Goal: Participate in discussion: Engage in conversation with other users on a specific topic

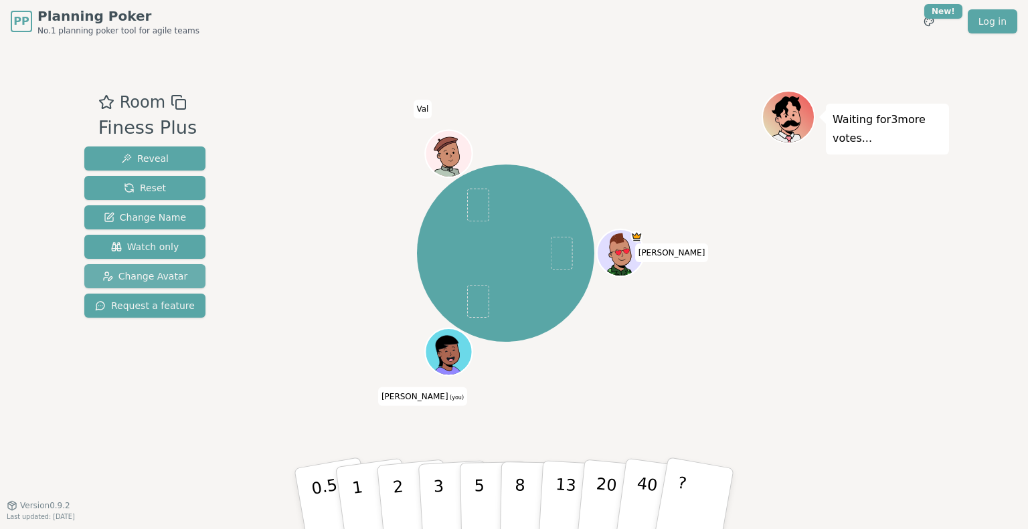
click at [174, 281] on span "Change Avatar" at bounding box center [145, 276] width 86 height 13
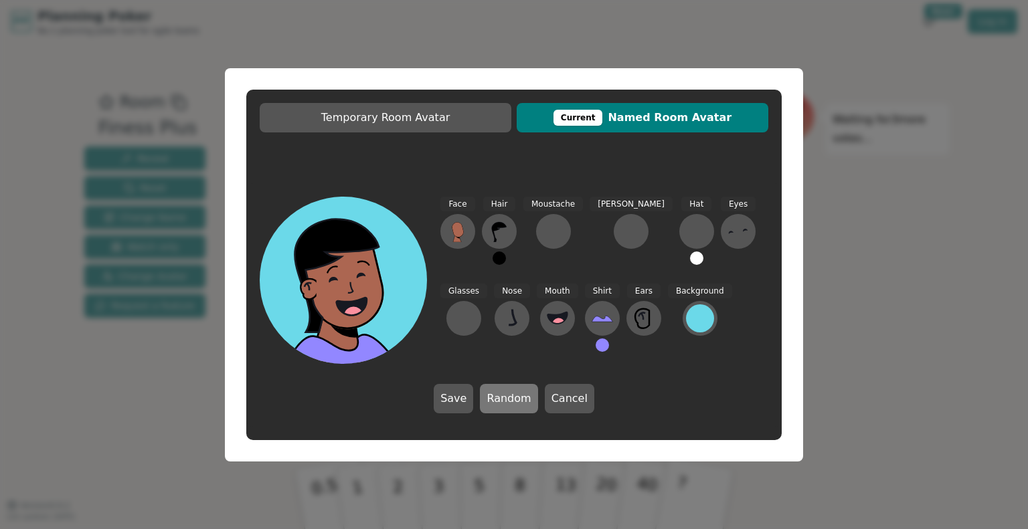
click at [515, 404] on button "Random" at bounding box center [509, 398] width 58 height 29
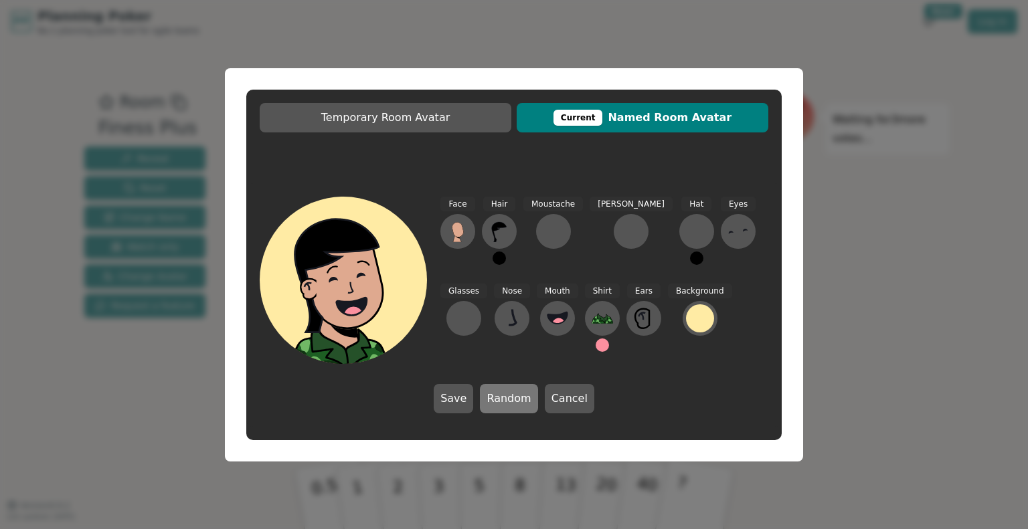
click at [511, 406] on button "Random" at bounding box center [509, 398] width 58 height 29
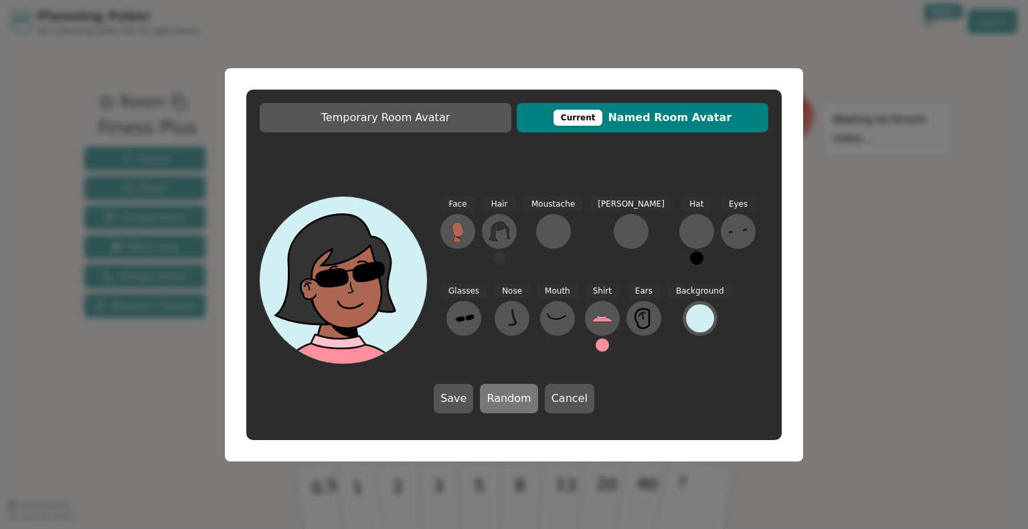
click at [520, 404] on button "Random" at bounding box center [509, 398] width 58 height 29
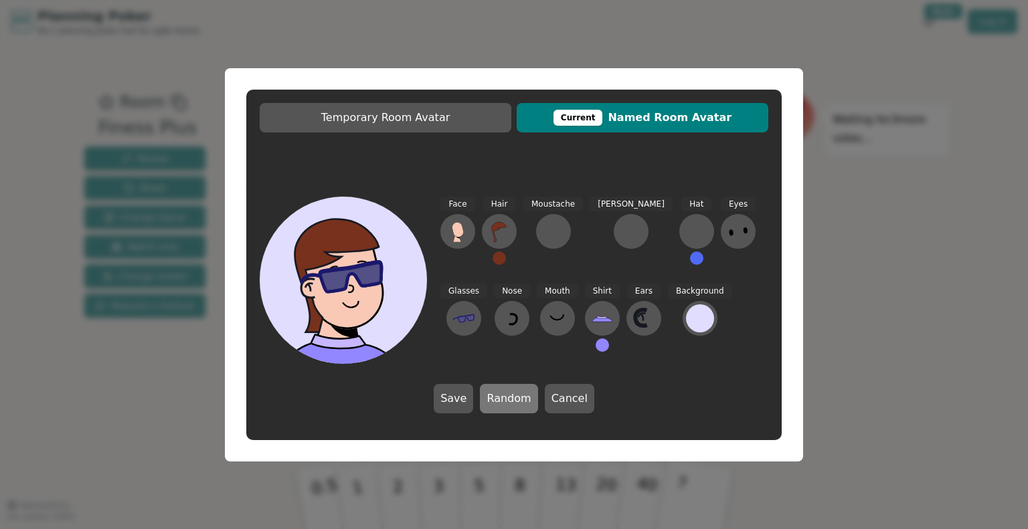
click at [520, 404] on button "Random" at bounding box center [509, 398] width 58 height 29
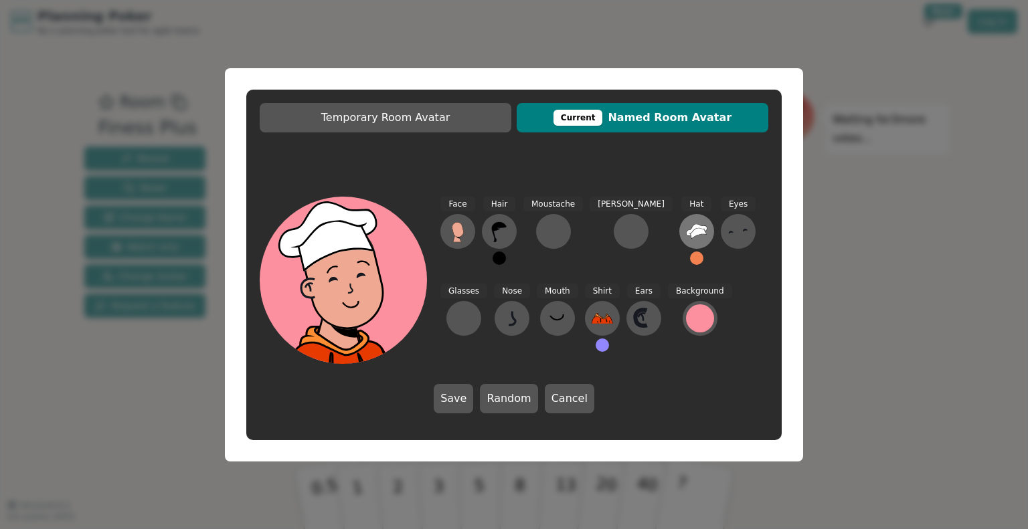
click at [686, 238] on icon at bounding box center [696, 231] width 21 height 21
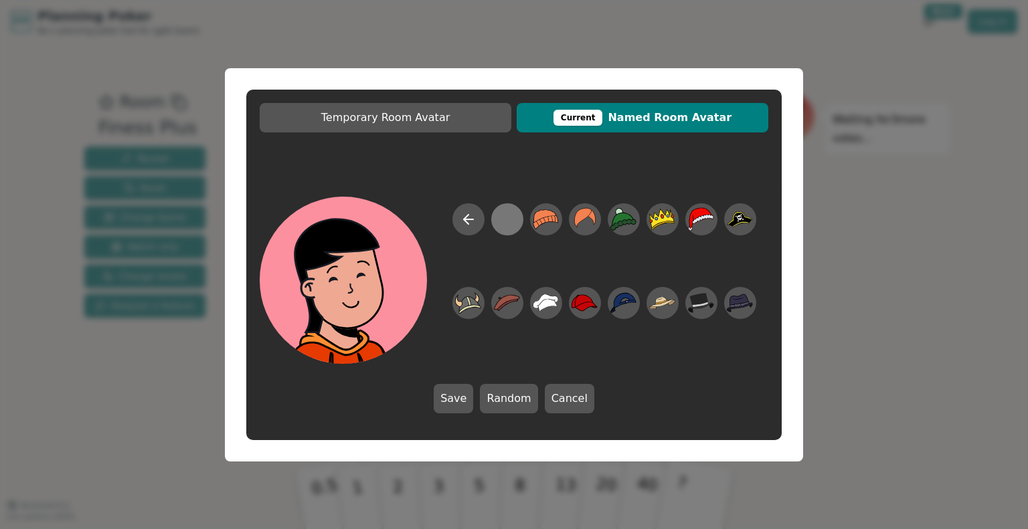
click at [501, 224] on div at bounding box center [507, 219] width 26 height 30
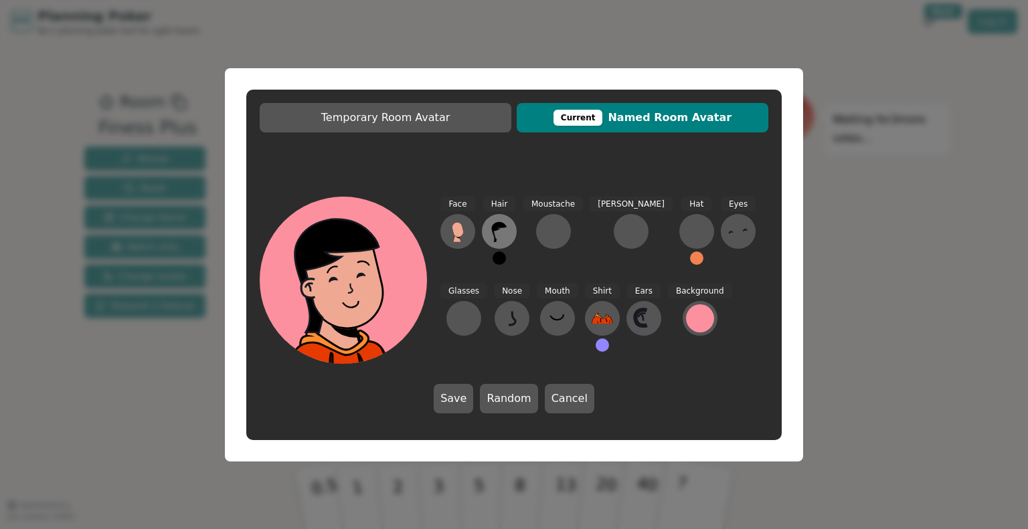
click at [505, 234] on icon at bounding box center [499, 231] width 21 height 21
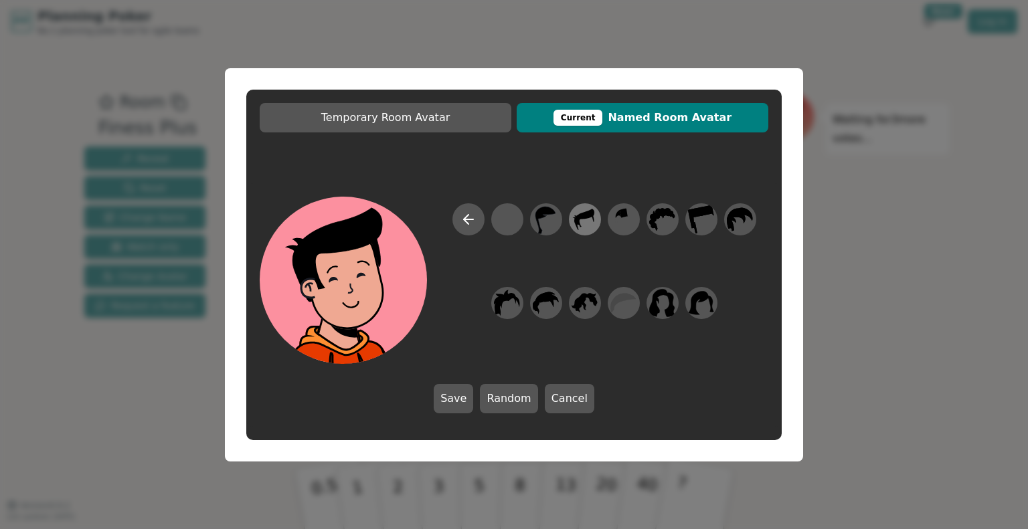
click at [578, 223] on icon at bounding box center [578, 223] width 5 height 8
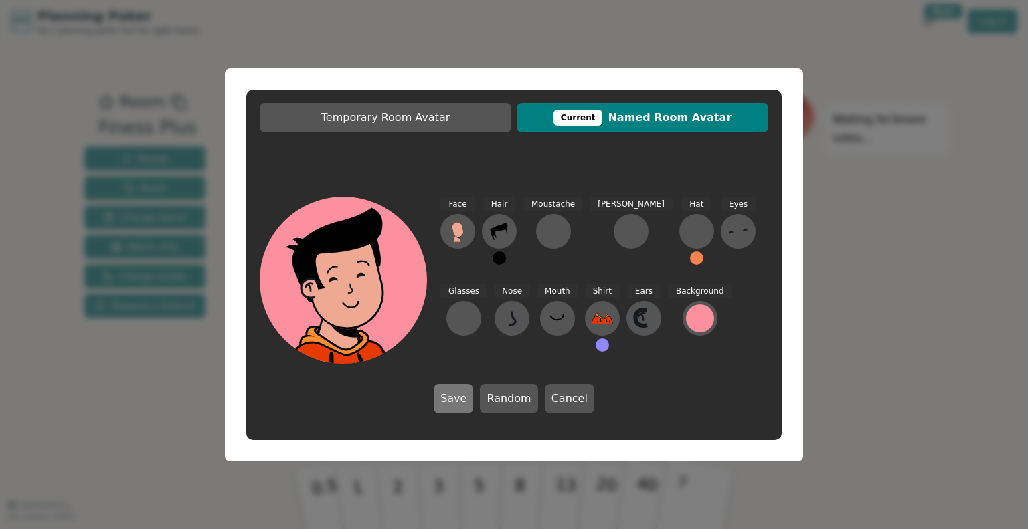
click at [462, 401] on button "Save" at bounding box center [453, 398] width 39 height 29
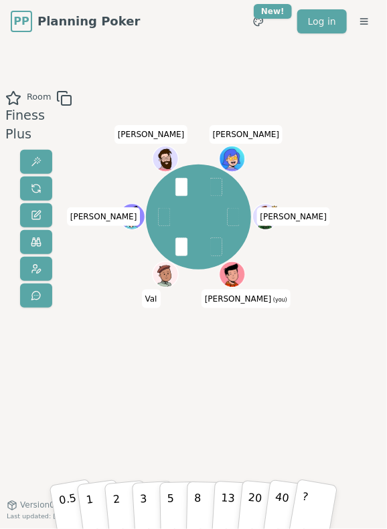
click at [244, 377] on div "[PERSON_NAME] (you) [PERSON_NAME] [PERSON_NAME] [PERSON_NAME]" at bounding box center [197, 274] width 187 height 368
click at [144, 502] on p "3" at bounding box center [143, 503] width 9 height 46
